Goal: Obtain resource: Obtain resource

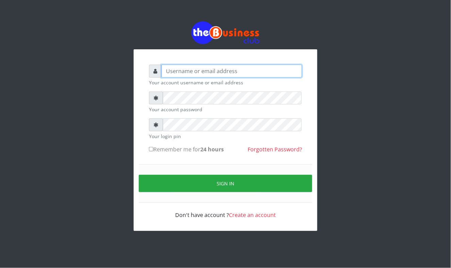
type input "Mavincio"
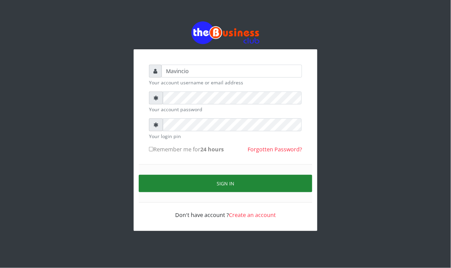
click at [205, 178] on button "Sign in" at bounding box center [226, 183] width 174 height 17
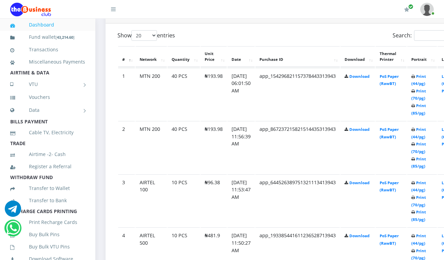
scroll to position [344, 0]
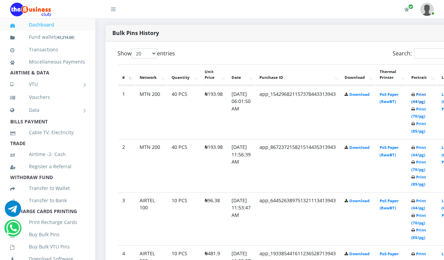
click at [426, 93] on link "Print (44/pg)" at bounding box center [418, 98] width 15 height 13
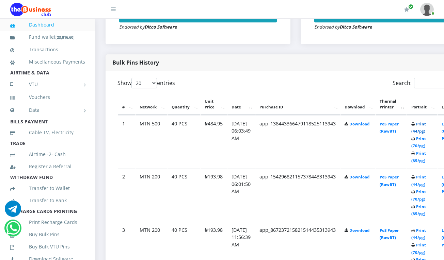
click at [426, 126] on link "Print (44/pg)" at bounding box center [418, 128] width 15 height 13
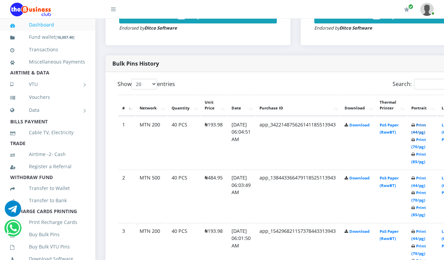
click at [425, 127] on link "Print (44/pg)" at bounding box center [418, 129] width 15 height 13
click at [425, 126] on link "Print (44/pg)" at bounding box center [418, 129] width 15 height 13
